Goal: Information Seeking & Learning: Find specific fact

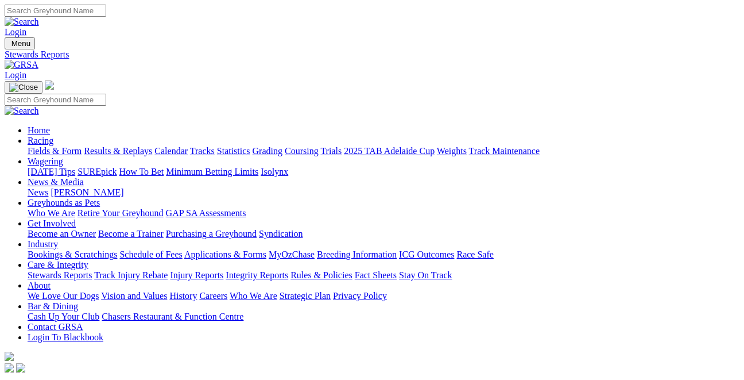
drag, startPoint x: 195, startPoint y: 191, endPoint x: 200, endPoint y: 148, distance: 42.8
